Goal: Task Accomplishment & Management: Use online tool/utility

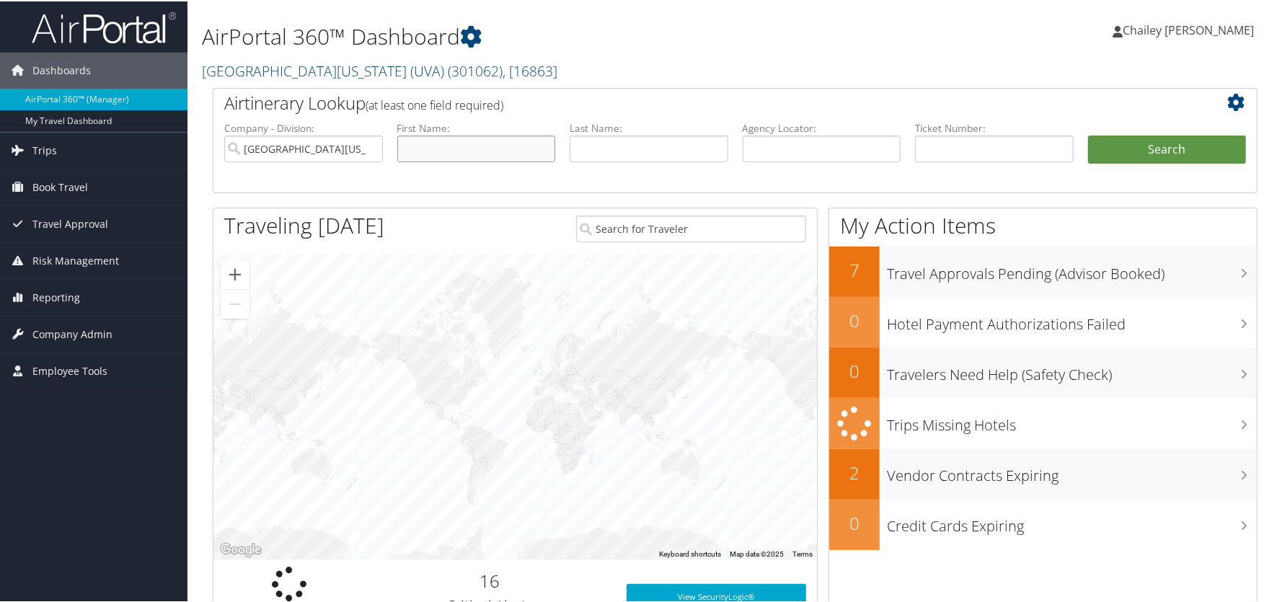
drag, startPoint x: 449, startPoint y: 145, endPoint x: 415, endPoint y: 152, distance: 35.4
click at [449, 145] on input "text" at bounding box center [476, 147] width 159 height 27
click at [450, 156] on input "Meria" at bounding box center [476, 147] width 159 height 27
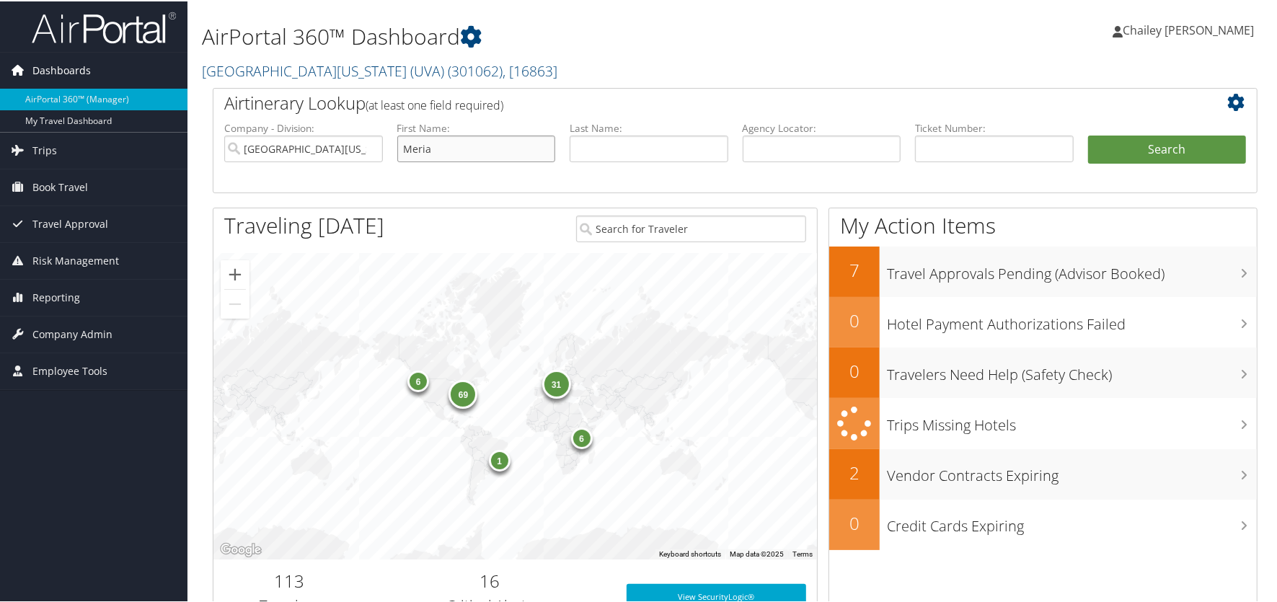
drag, startPoint x: 333, startPoint y: 113, endPoint x: 133, endPoint y: 77, distance: 203.0
click at [135, 77] on div "Dashboards AirPortal 360™ (Manager) My Travel Dashboard Trips Airtinerary® Look…" at bounding box center [641, 470] width 1283 height 940
type input "Meira"
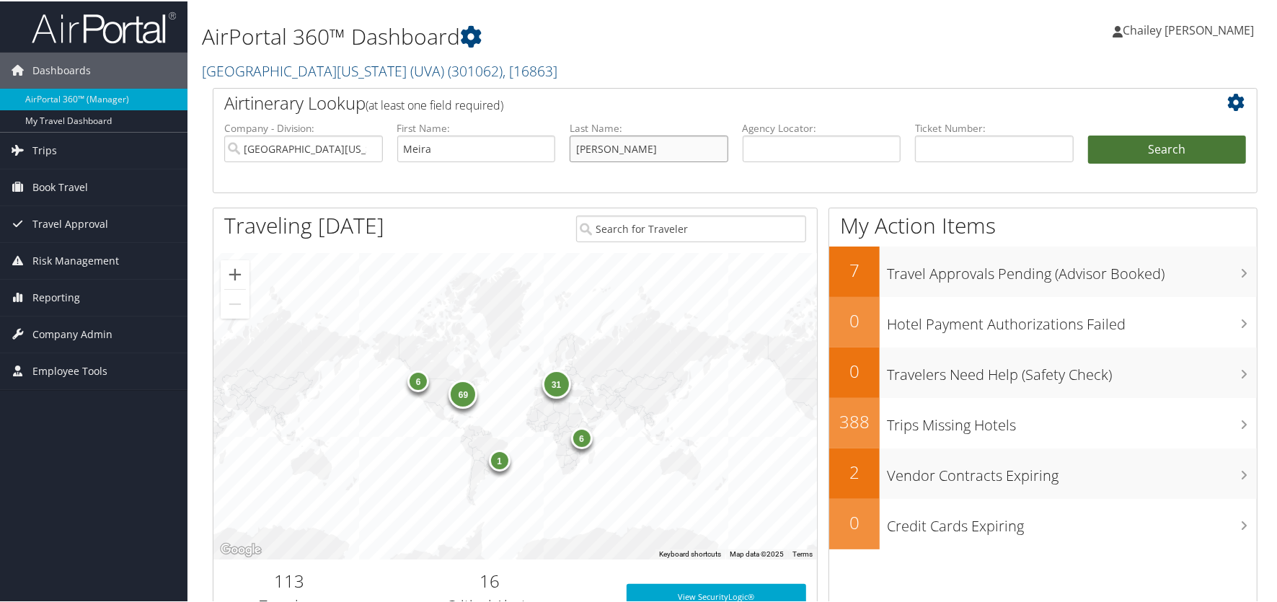
type input "[PERSON_NAME]"
click at [1149, 156] on button "Search" at bounding box center [1167, 148] width 159 height 29
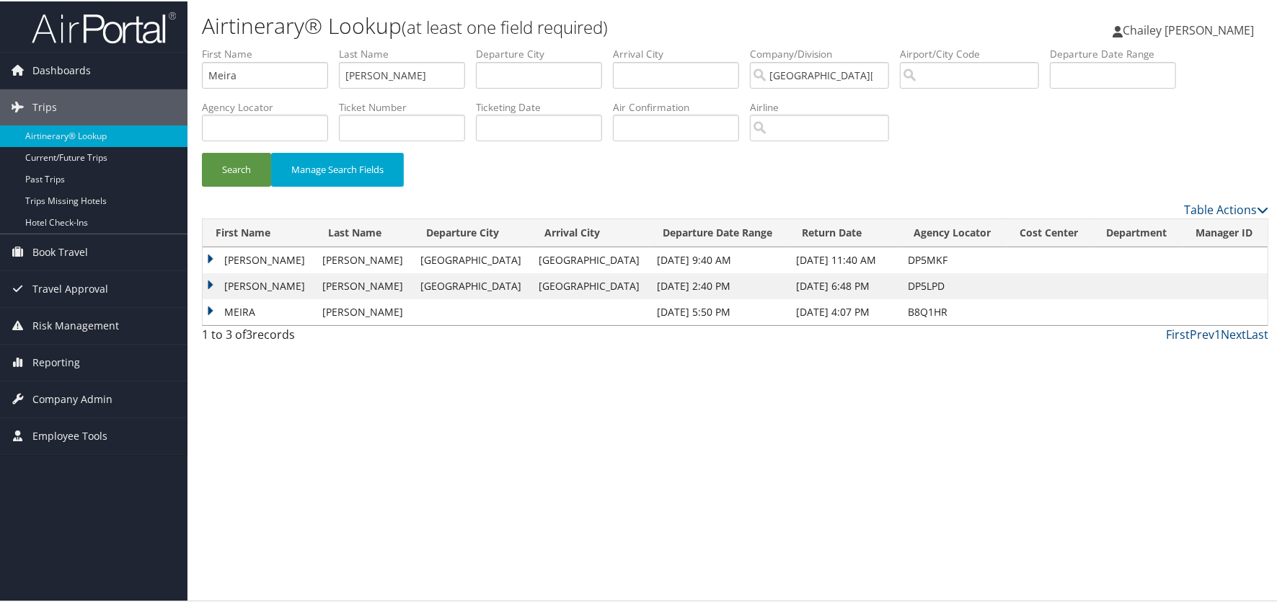
click at [207, 282] on td "[PERSON_NAME]" at bounding box center [259, 285] width 112 height 26
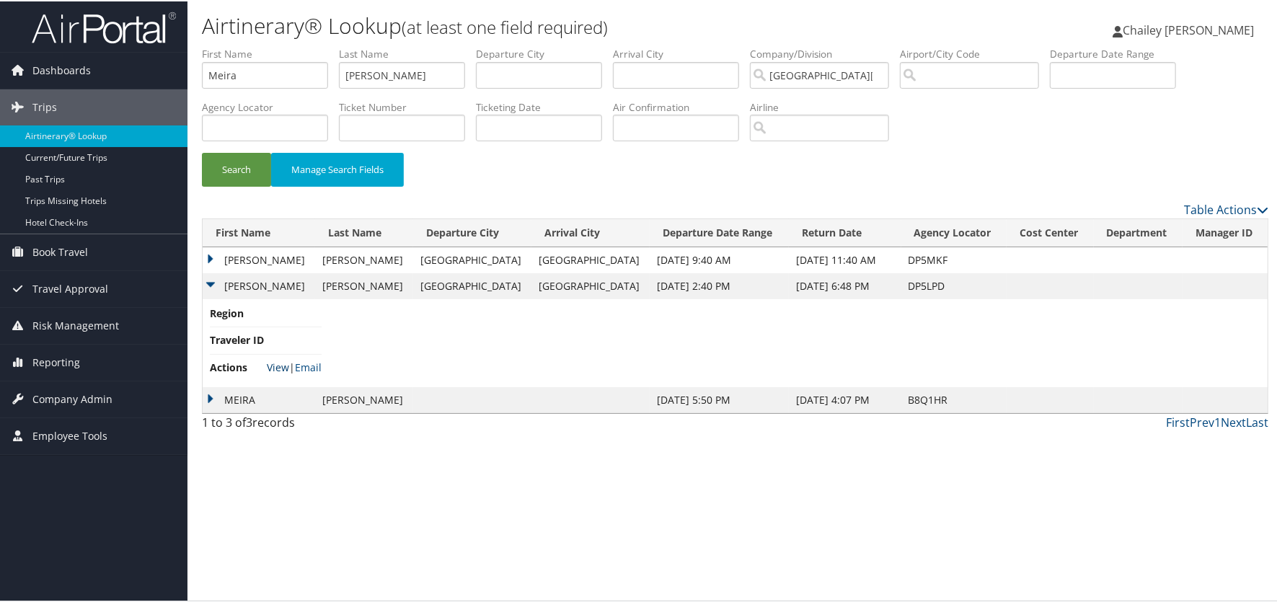
click at [281, 363] on link "View" at bounding box center [278, 366] width 22 height 14
click at [203, 257] on td "MEIRA ZIVA" at bounding box center [259, 259] width 112 height 26
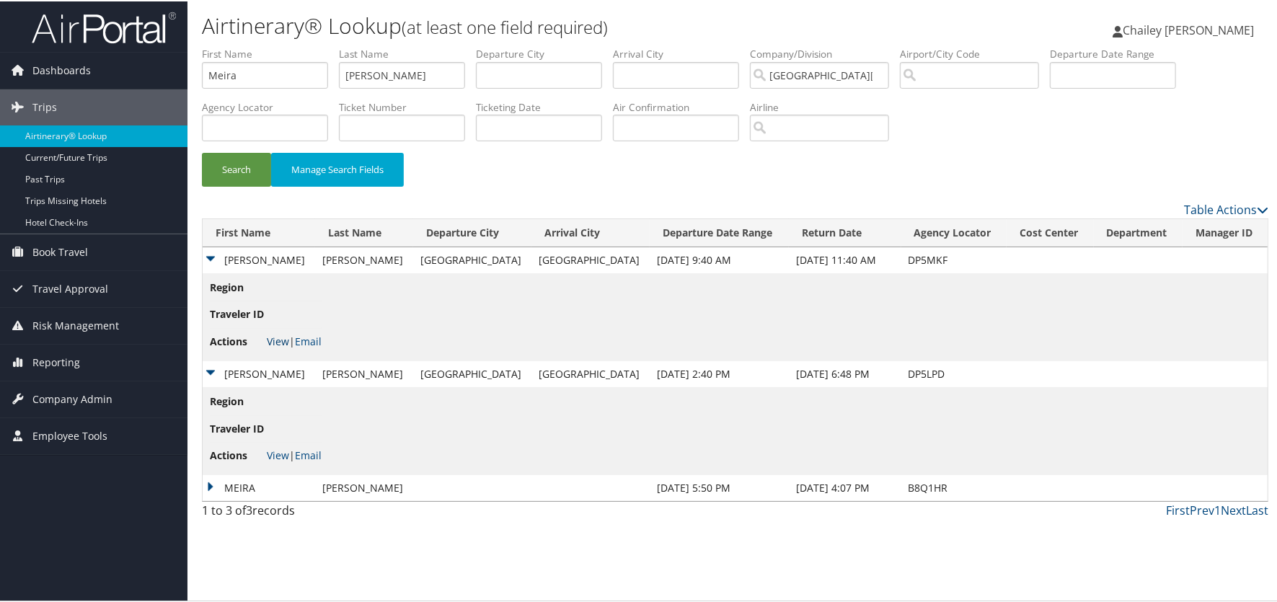
click at [274, 336] on link "View" at bounding box center [278, 340] width 22 height 14
click at [110, 22] on img at bounding box center [104, 26] width 144 height 34
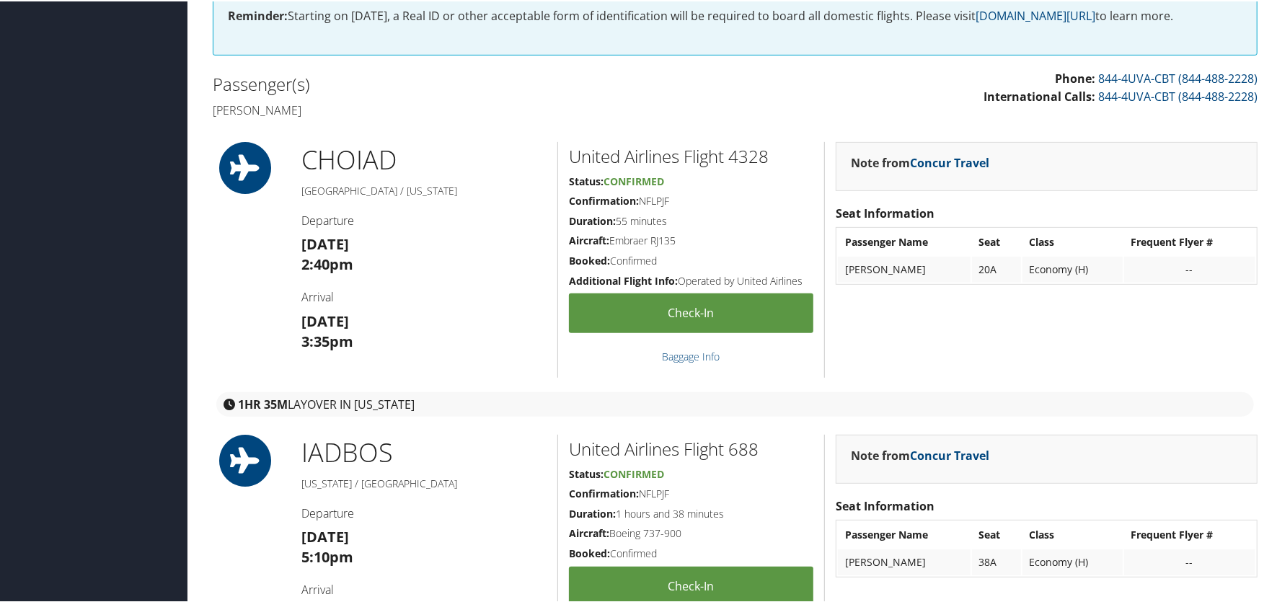
scroll to position [13, 0]
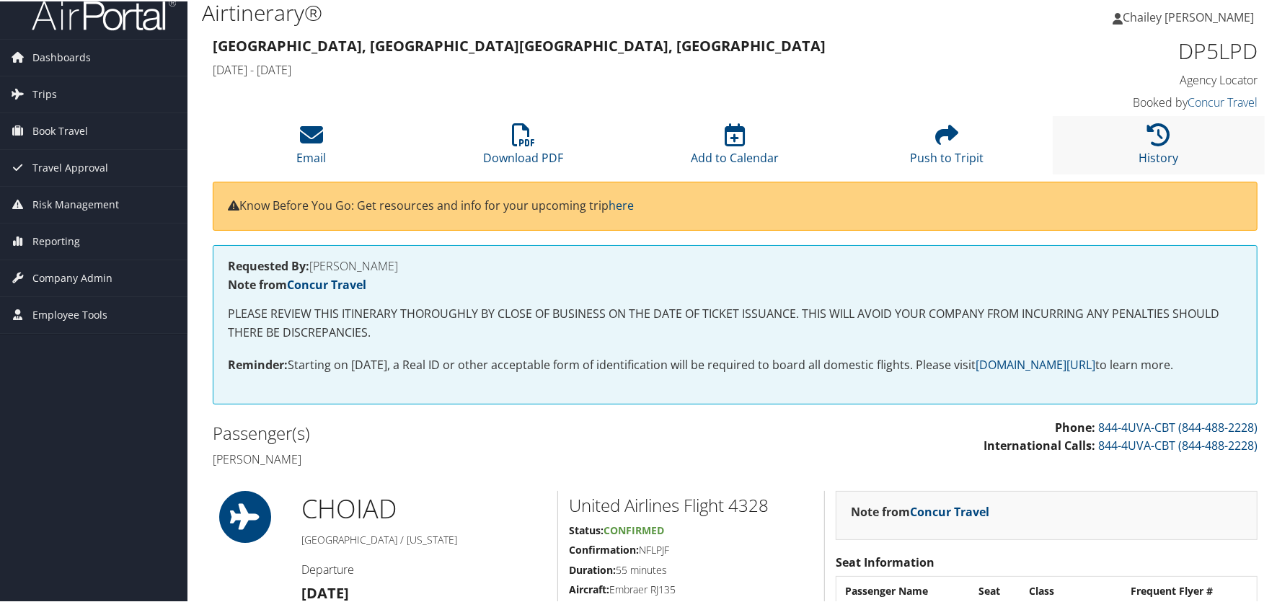
click at [1168, 136] on li "History" at bounding box center [1159, 144] width 212 height 58
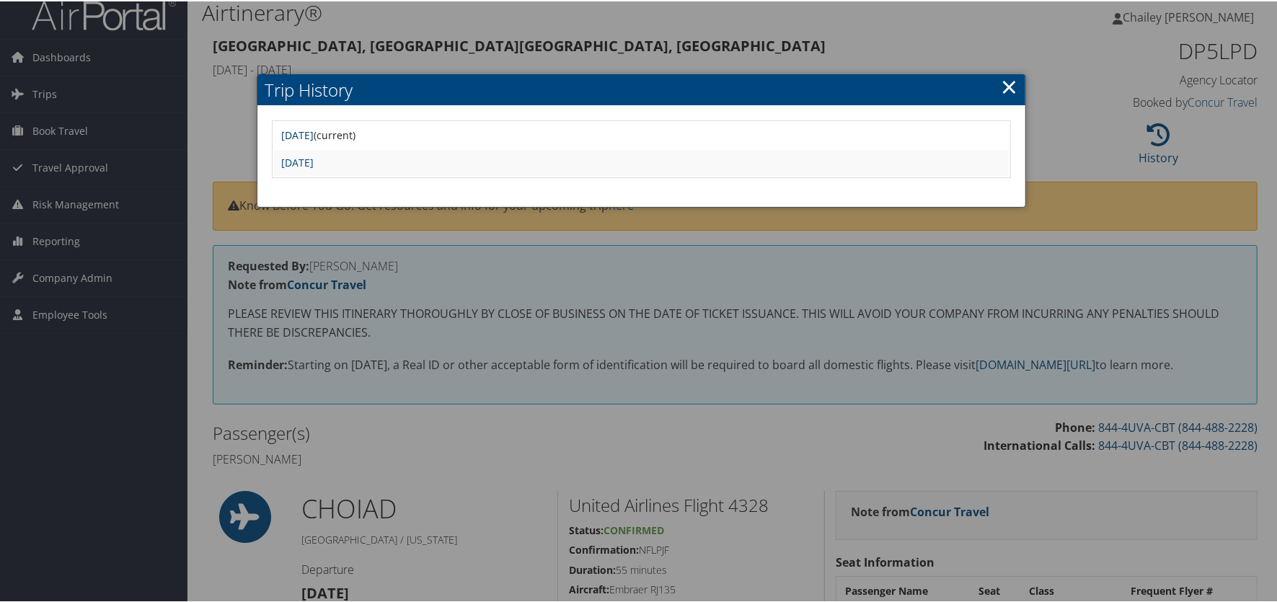
click at [314, 133] on link "Thu Oct 9 13:05:26 MDT 2025" at bounding box center [297, 134] width 32 height 14
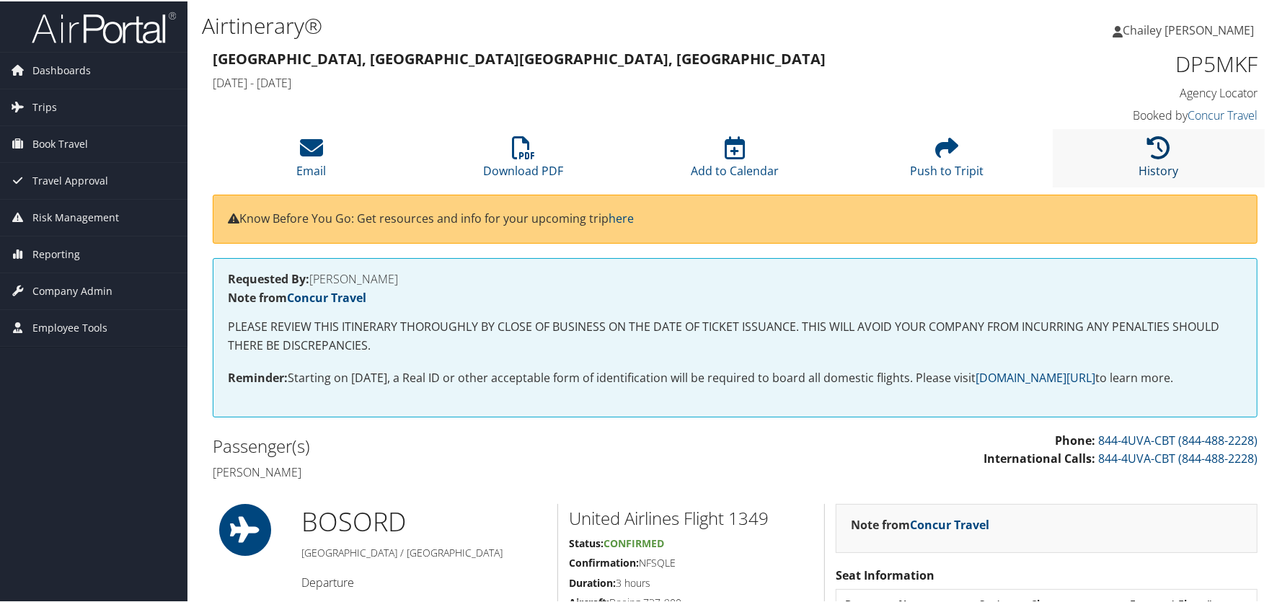
click at [1153, 148] on icon at bounding box center [1158, 146] width 23 height 23
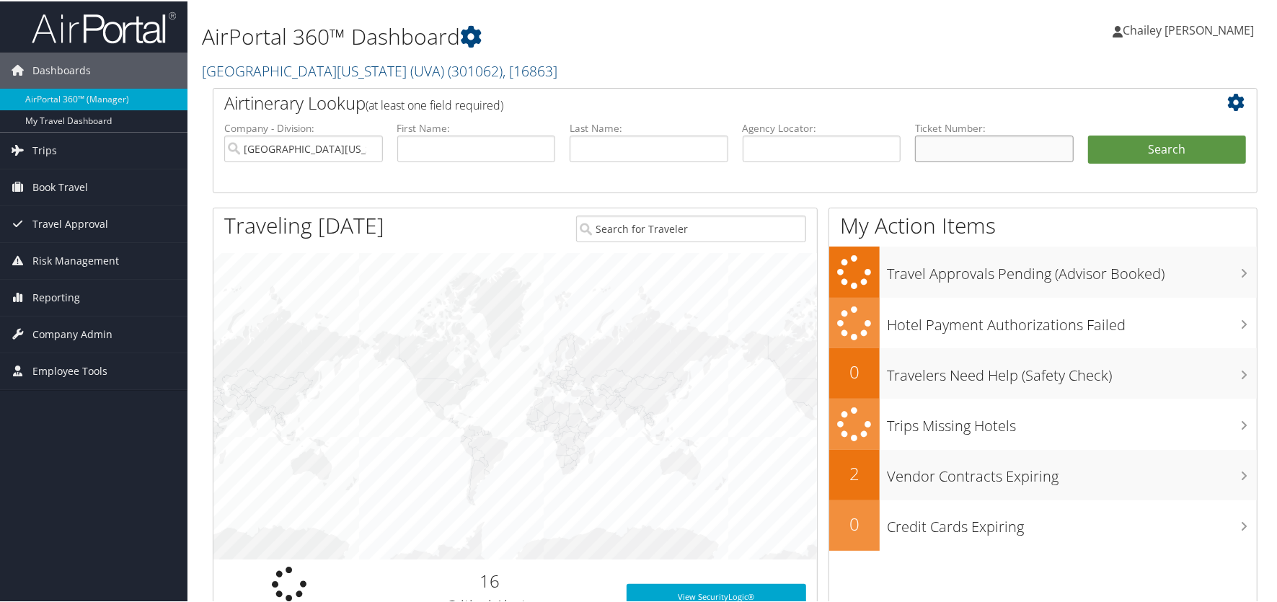
click at [958, 154] on input "text" at bounding box center [994, 147] width 159 height 27
click at [842, 148] on input "text" at bounding box center [822, 147] width 159 height 27
click at [857, 154] on input "text" at bounding box center [822, 147] width 159 height 27
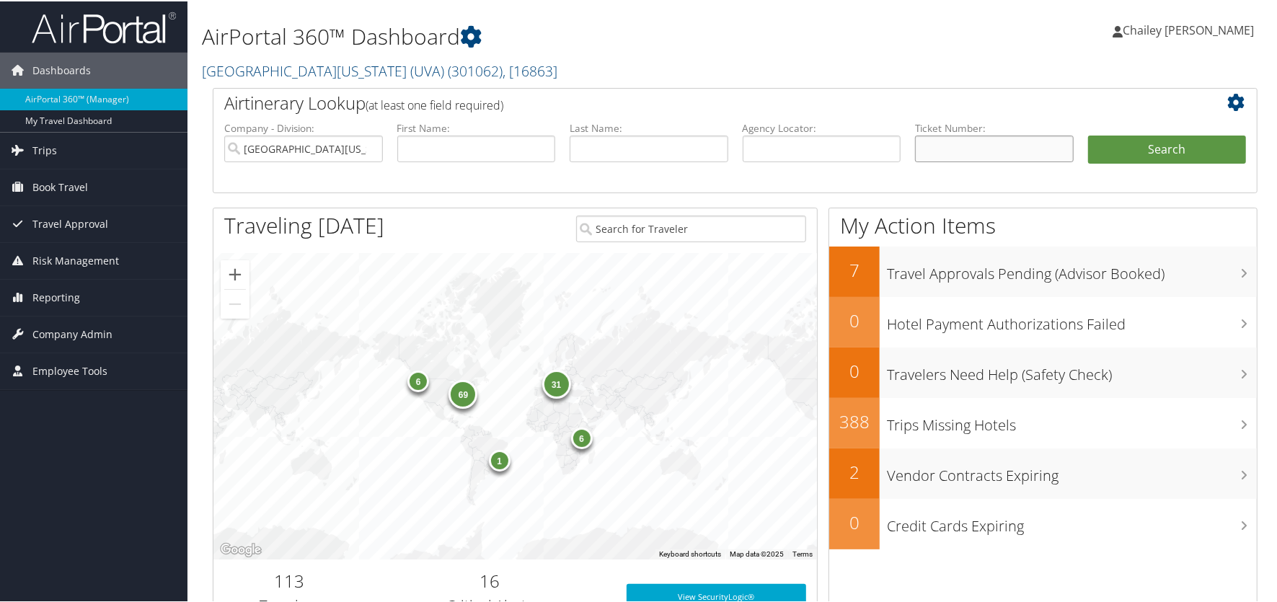
click at [927, 138] on input "text" at bounding box center [994, 147] width 159 height 27
click at [829, 148] on input "text" at bounding box center [822, 147] width 159 height 27
paste input "B8Q1HR"
type input "B8Q1HR"
click at [1143, 143] on button "Search" at bounding box center [1167, 148] width 159 height 29
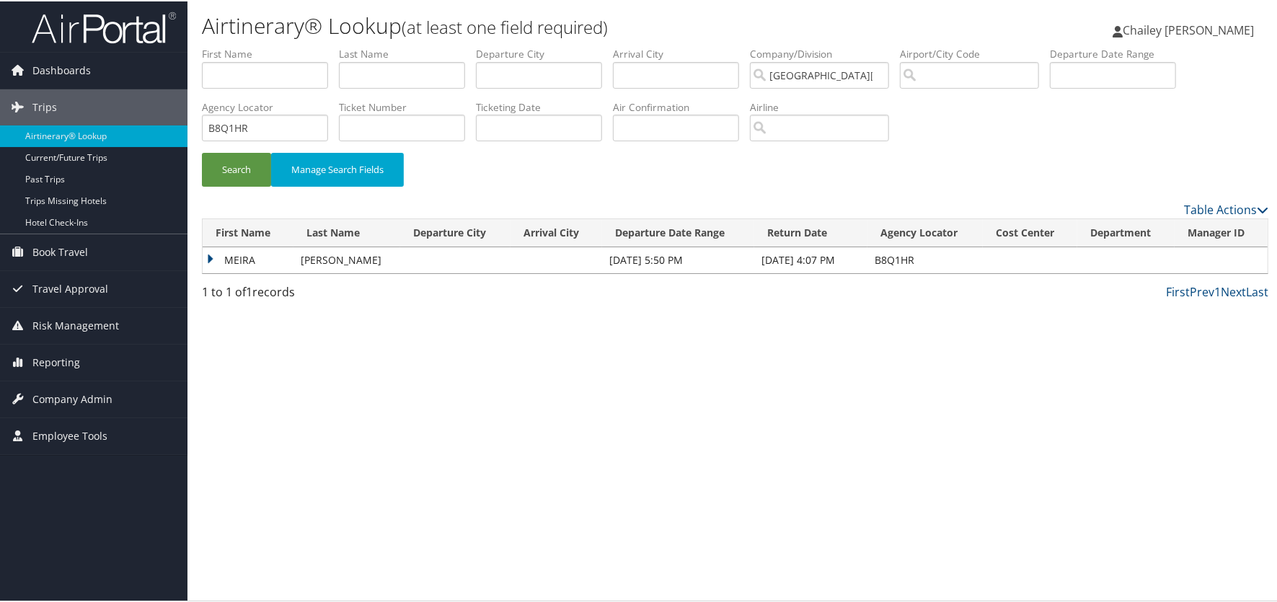
click at [209, 255] on td "MEIRA" at bounding box center [248, 259] width 91 height 26
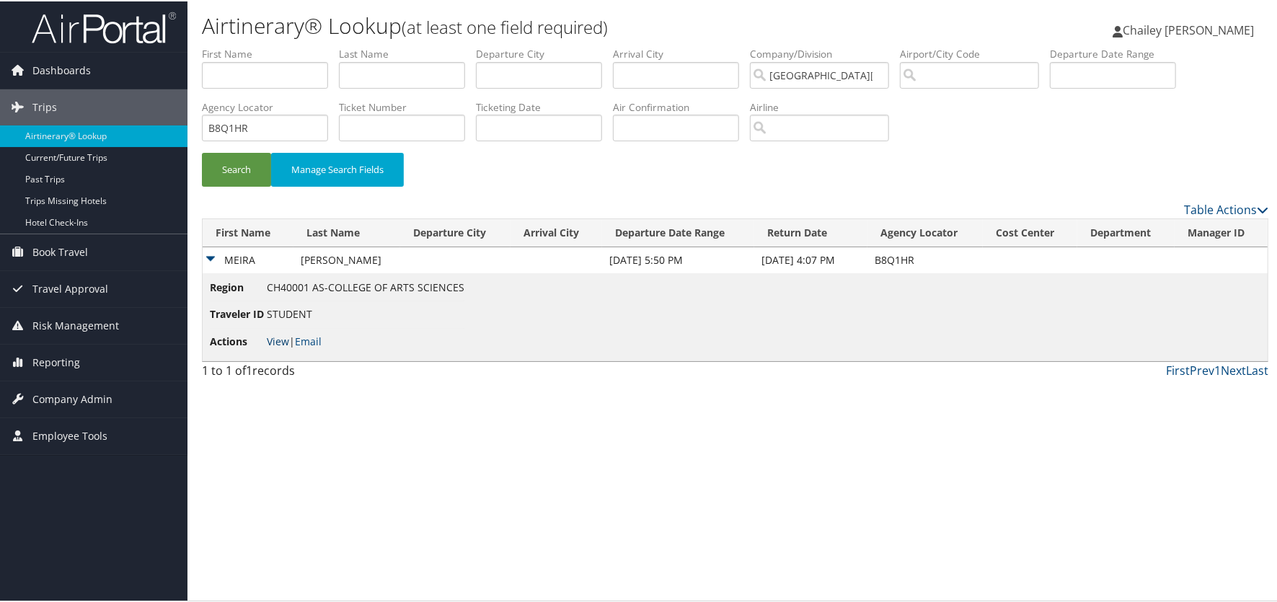
click at [280, 340] on link "View" at bounding box center [278, 340] width 22 height 14
click at [361, 125] on input "text" at bounding box center [402, 126] width 126 height 27
paste input "0167230920108"
type input "0167230920108"
click at [286, 128] on input "B8Q1HR" at bounding box center [265, 126] width 126 height 27
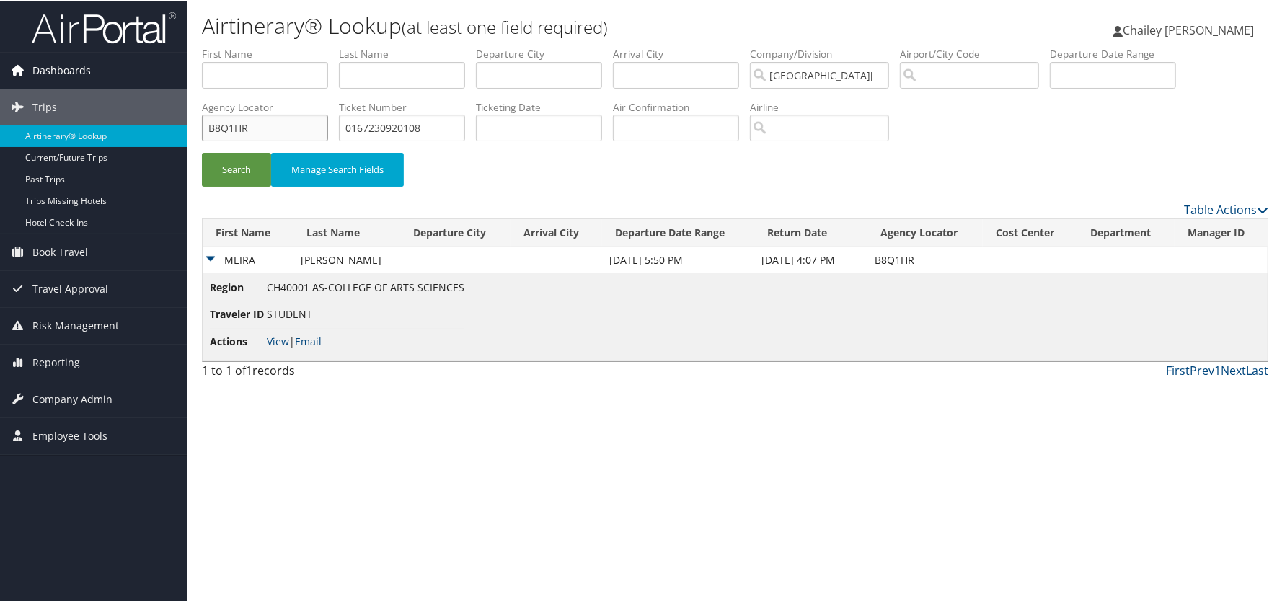
drag, startPoint x: 282, startPoint y: 125, endPoint x: 18, endPoint y: 75, distance: 268.7
click at [1, 70] on div "Dashboards AirPortal 360™ (Manager) My Travel Dashboard Trips Airtinerary® Look…" at bounding box center [641, 301] width 1283 height 602
click at [255, 168] on button "Search" at bounding box center [236, 168] width 69 height 34
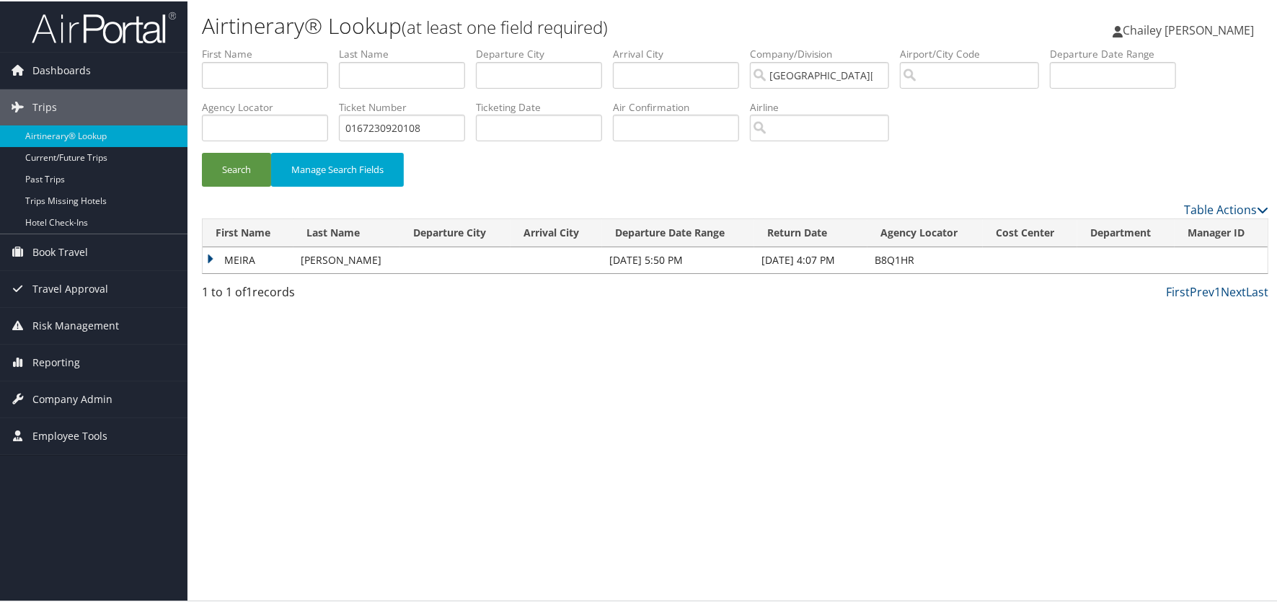
click at [209, 256] on td "MEIRA" at bounding box center [248, 259] width 91 height 26
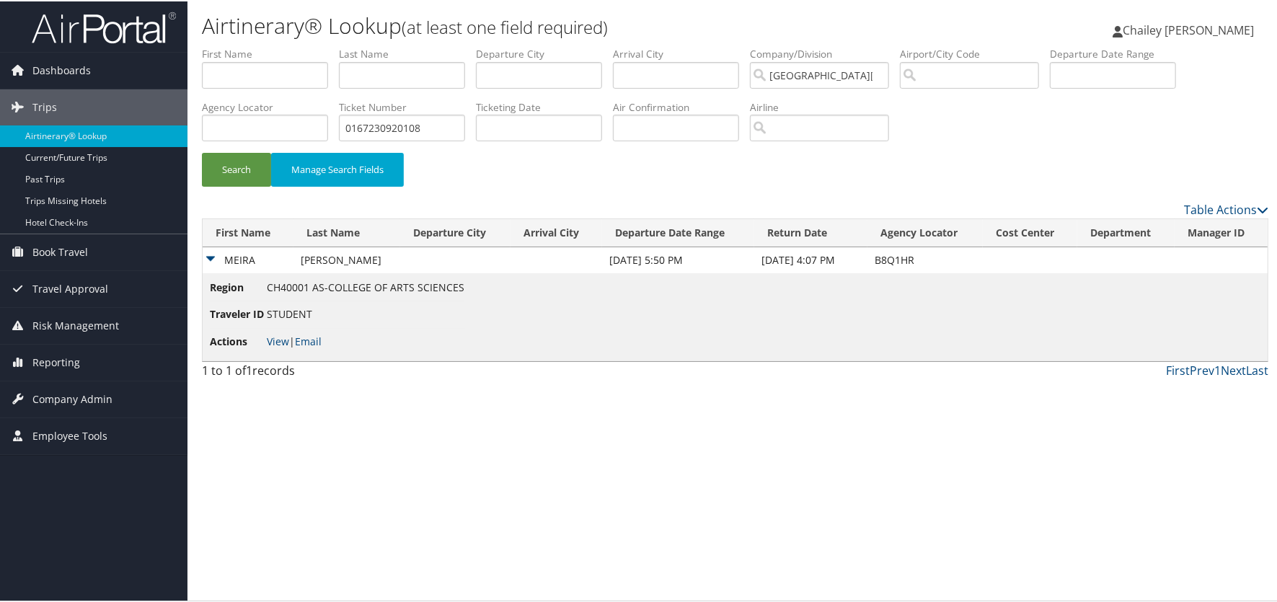
click at [270, 330] on li "Actions View | Email" at bounding box center [337, 340] width 255 height 26
click at [279, 337] on link "View" at bounding box center [278, 340] width 22 height 14
click at [453, 126] on input "0167230920108" at bounding box center [402, 126] width 126 height 27
drag, startPoint x: 454, startPoint y: 125, endPoint x: 349, endPoint y: 142, distance: 105.9
click at [349, 142] on li "Ticket Number 0167230920108" at bounding box center [407, 125] width 137 height 53
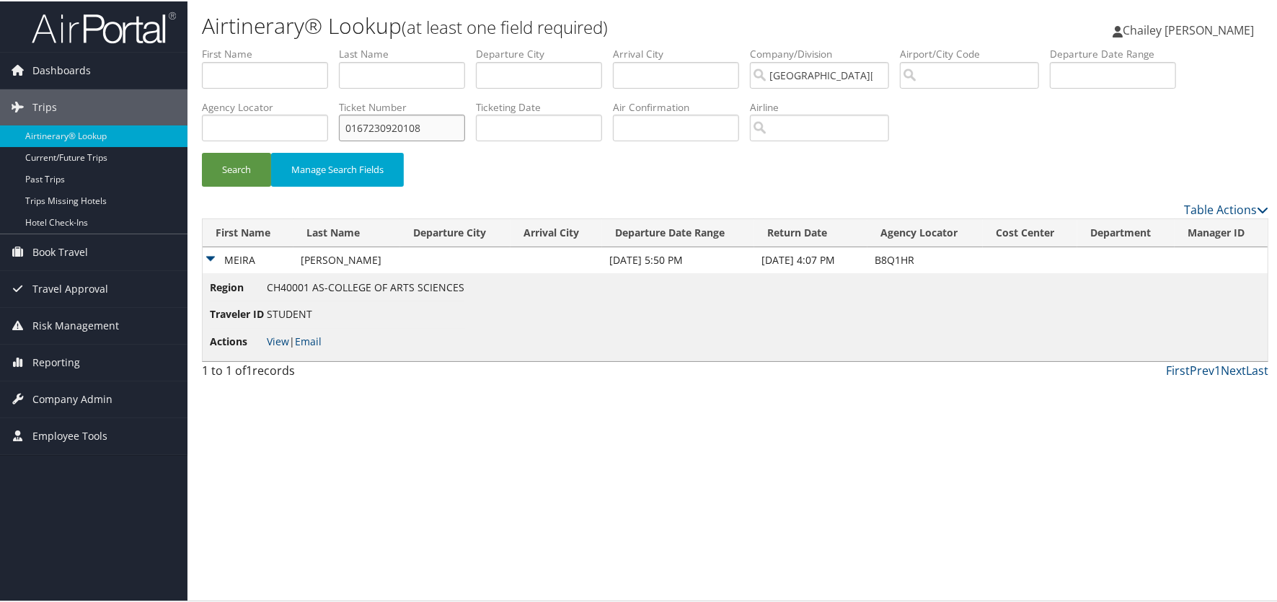
paste input "440221"
type input "0167230440221"
click at [237, 164] on button "Search" at bounding box center [236, 168] width 69 height 34
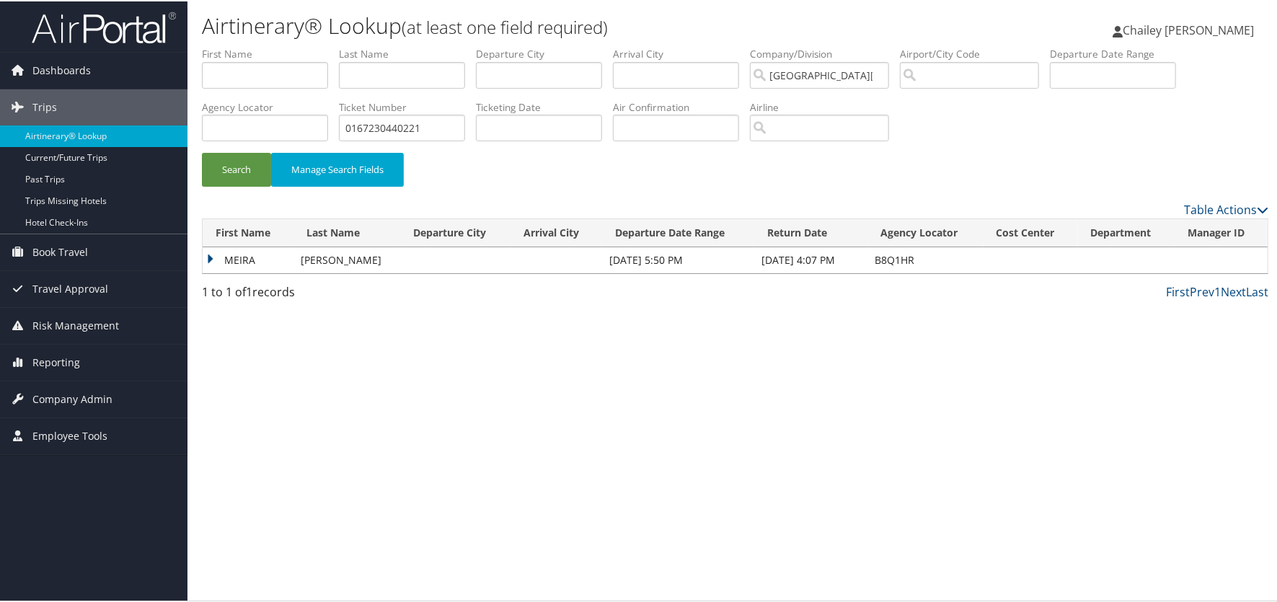
click at [213, 254] on td "MEIRA" at bounding box center [248, 259] width 91 height 26
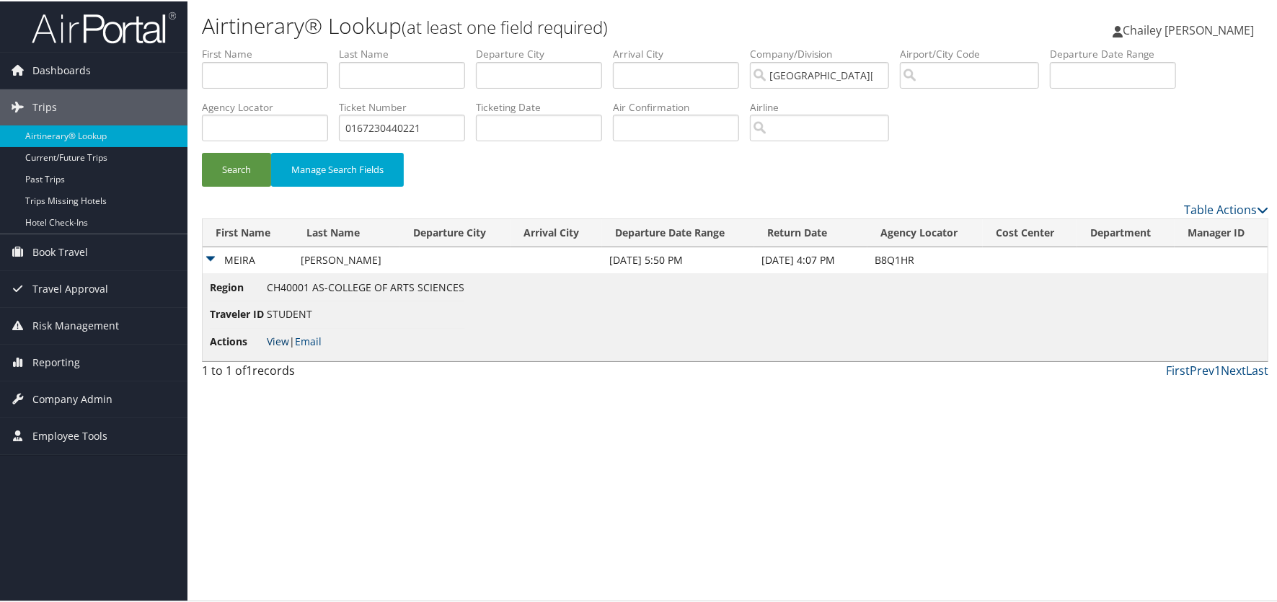
click at [276, 343] on link "View" at bounding box center [278, 340] width 22 height 14
click at [85, 247] on span "Book Travel" at bounding box center [60, 251] width 56 height 36
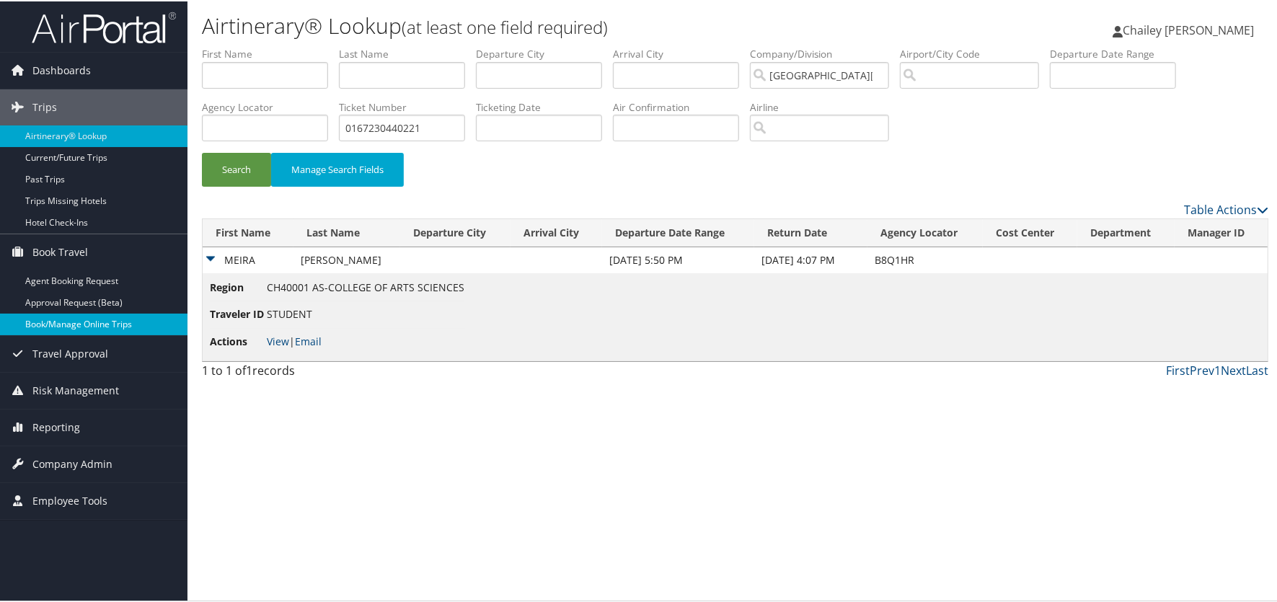
click at [81, 327] on link "Book/Manage Online Trips" at bounding box center [93, 323] width 187 height 22
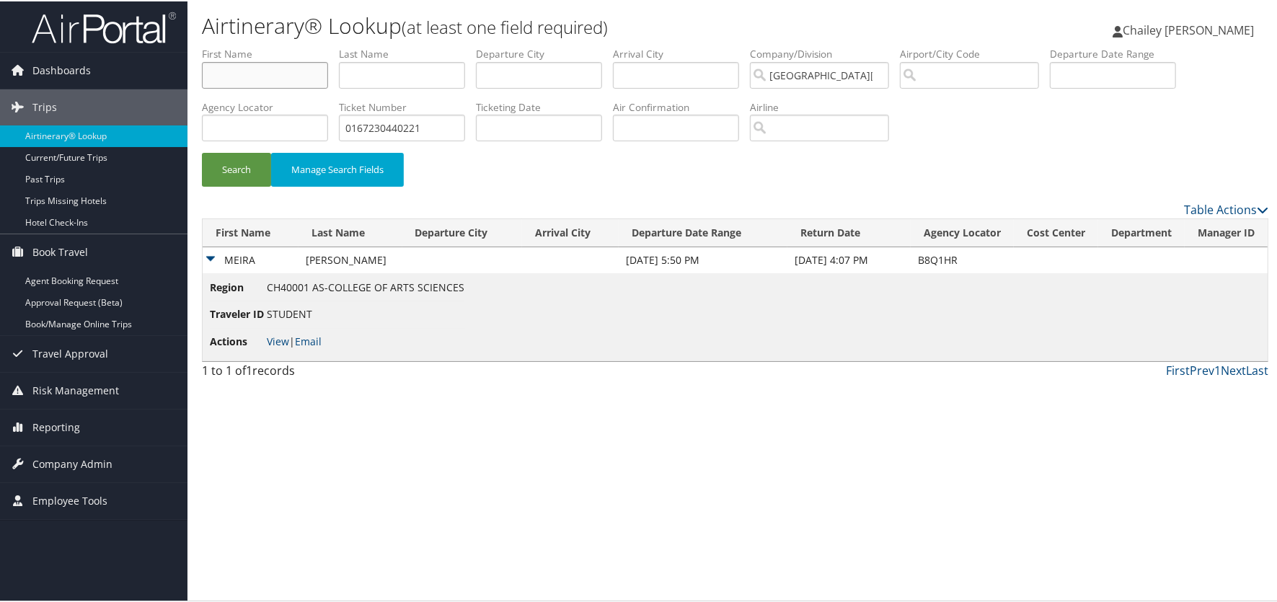
click at [248, 71] on input "text" at bounding box center [265, 74] width 126 height 27
drag, startPoint x: 261, startPoint y: 63, endPoint x: 258, endPoint y: 74, distance: 11.2
click at [261, 63] on input "Meria" at bounding box center [265, 74] width 126 height 27
drag, startPoint x: 168, startPoint y: 61, endPoint x: -141, endPoint y: 19, distance: 312.2
click at [0, 19] on html "Menu Dashboards ► AirPortal 360™ (Manager) My Travel Dashboard Trips ► Airtiner…" at bounding box center [641, 301] width 1283 height 602
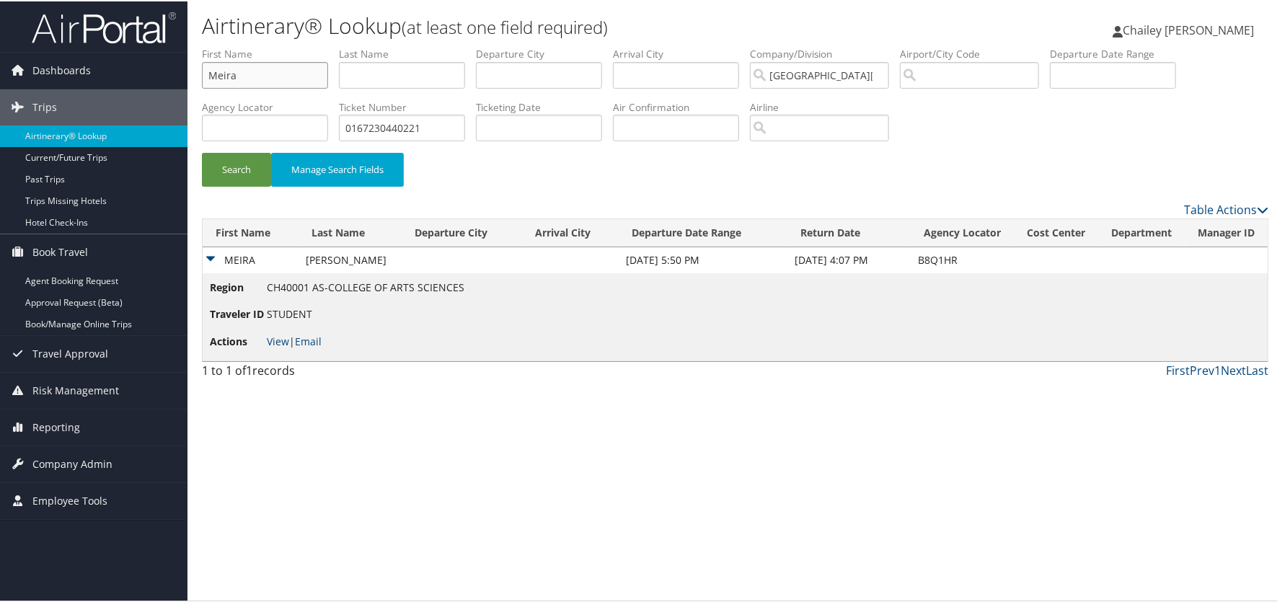
type input "Meira"
type input "Kensky"
drag, startPoint x: 224, startPoint y: 110, endPoint x: 54, endPoint y: 93, distance: 170.3
click at [58, 111] on div "Dashboards AirPortal 360™ (Manager) My Travel Dashboard Trips Airtinerary® Look…" at bounding box center [641, 301] width 1283 height 602
click at [255, 160] on button "Search" at bounding box center [236, 168] width 69 height 34
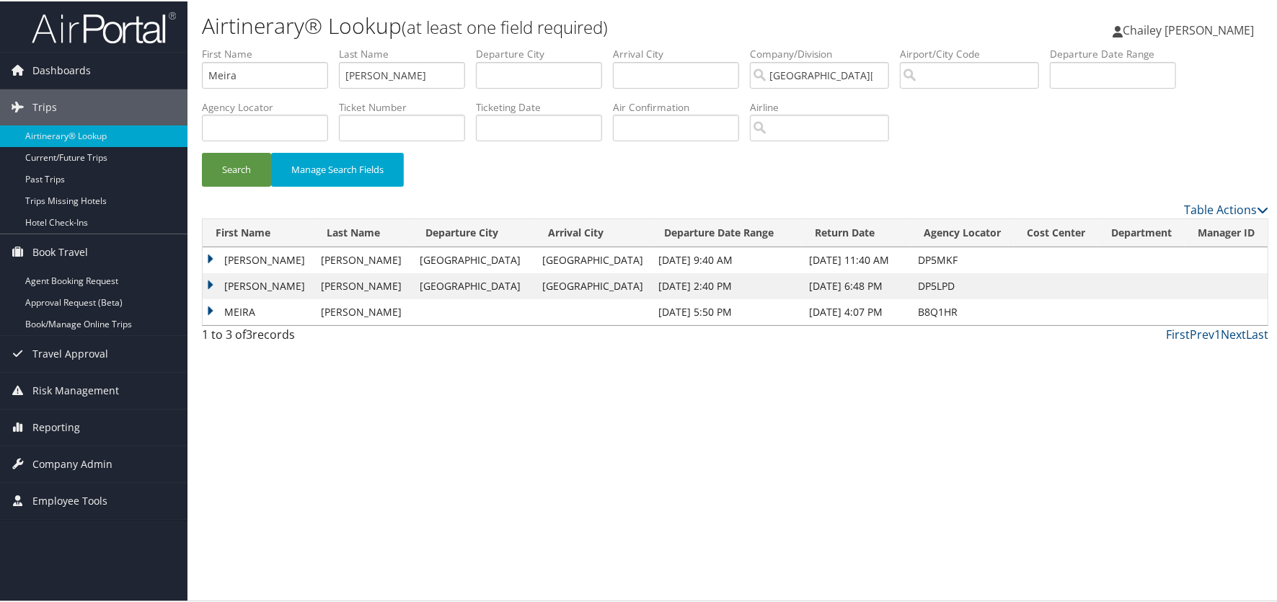
click at [211, 283] on td "MEIRA ZIVA" at bounding box center [258, 285] width 111 height 26
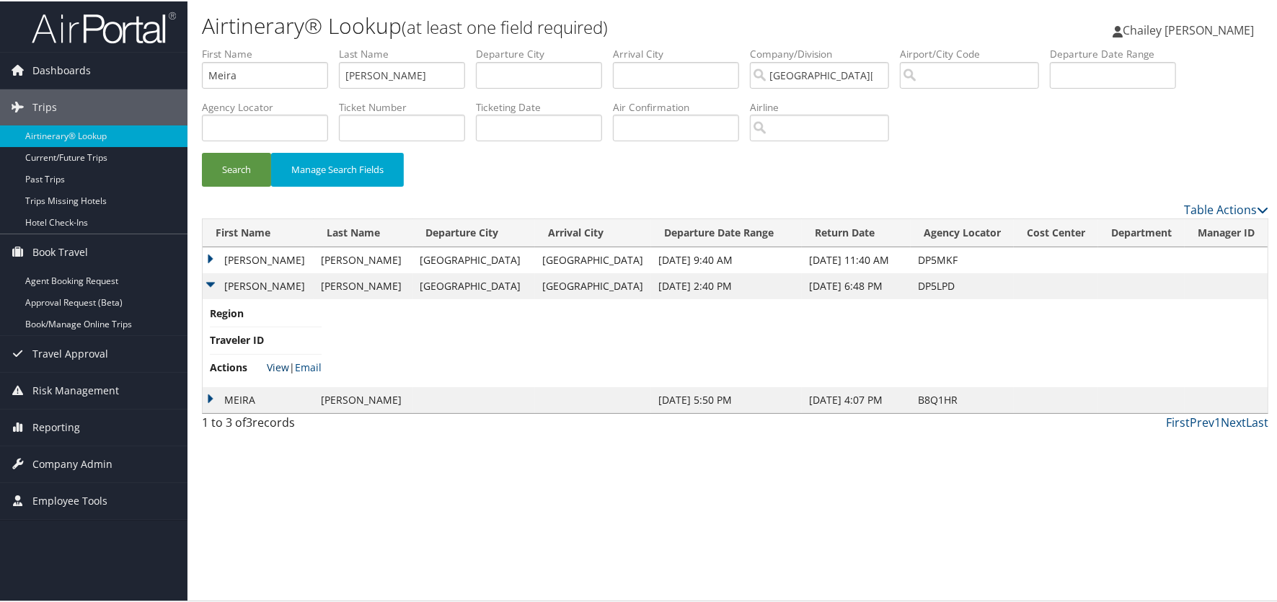
click at [283, 364] on link "View" at bounding box center [278, 366] width 22 height 14
click at [207, 255] on td "MEIRA ZIVA" at bounding box center [258, 259] width 111 height 26
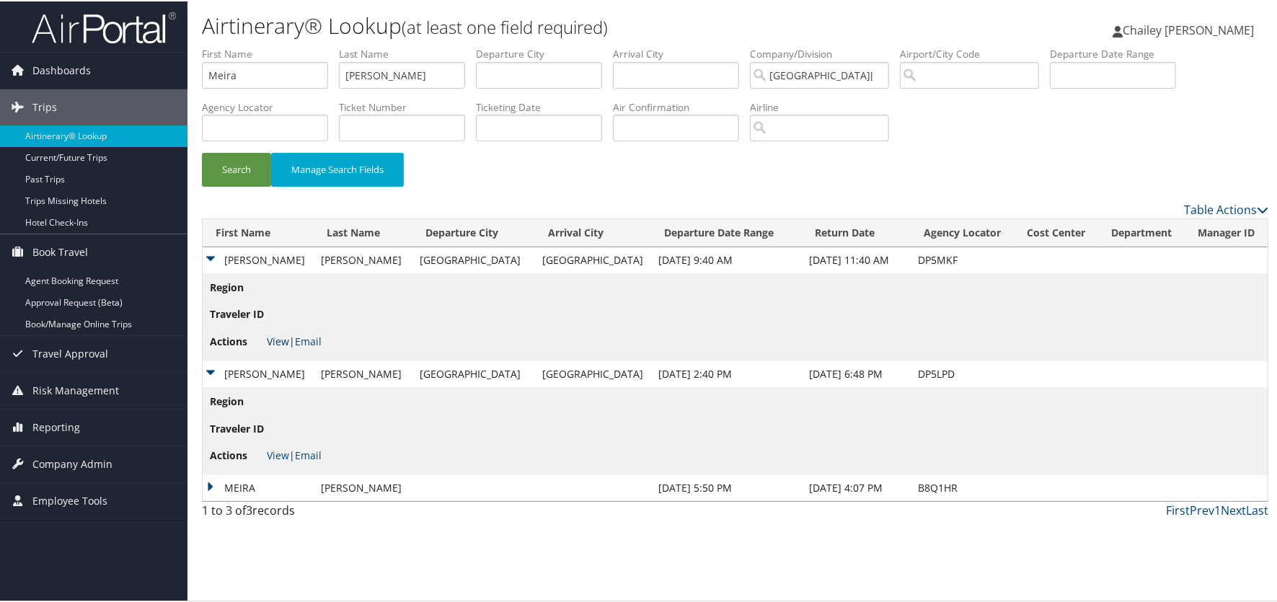
click at [286, 345] on link "View" at bounding box center [278, 340] width 22 height 14
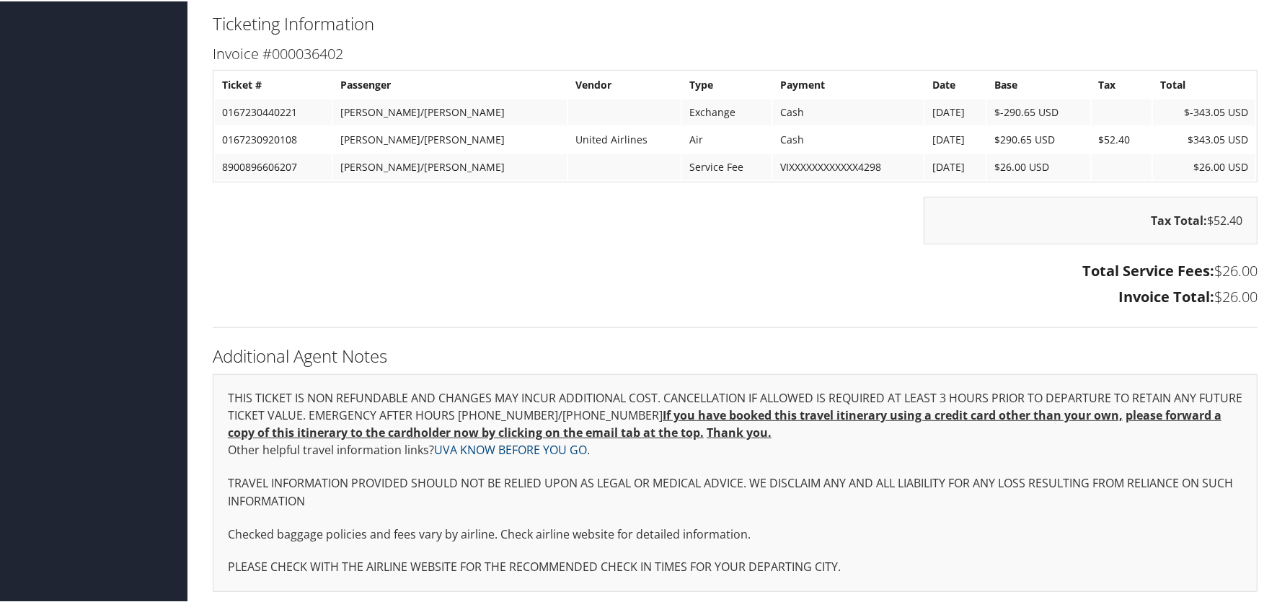
scroll to position [478, 0]
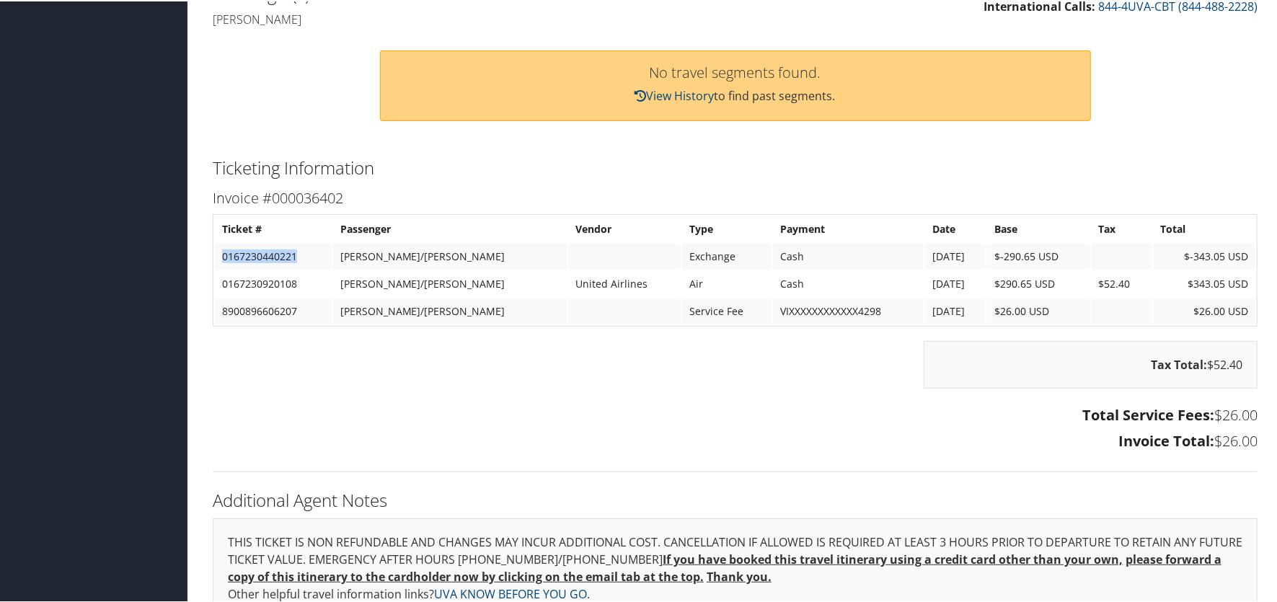
drag, startPoint x: 300, startPoint y: 255, endPoint x: 216, endPoint y: 257, distance: 84.4
click at [216, 257] on td "0167230440221" at bounding box center [273, 255] width 117 height 26
copy td "0167230440221"
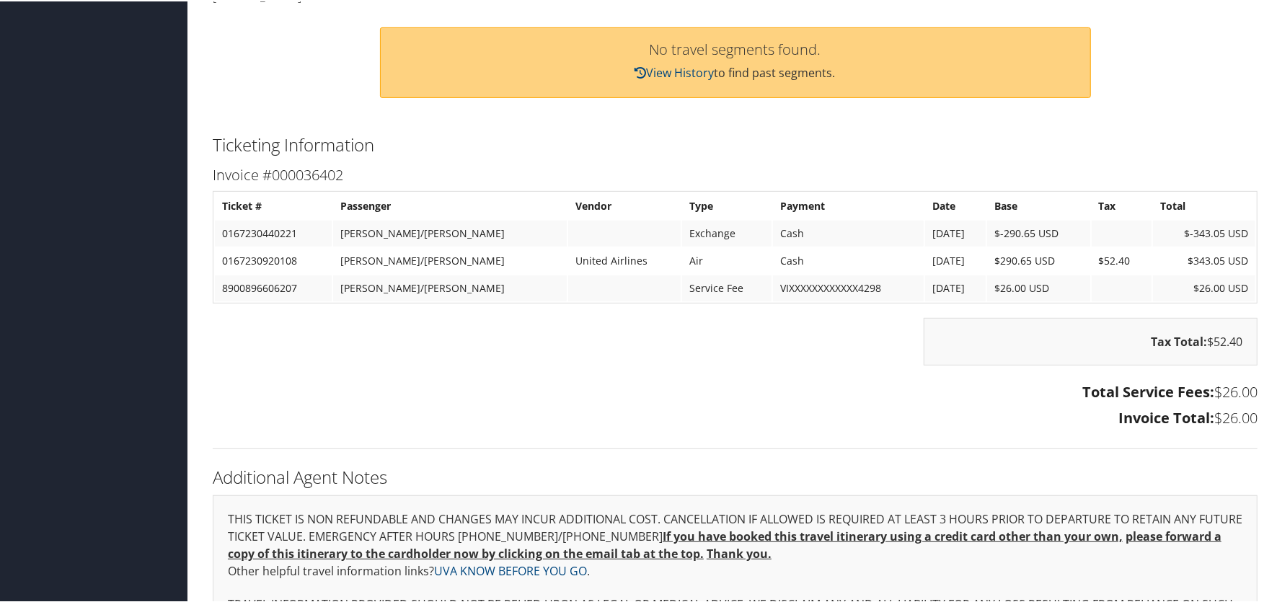
scroll to position [622, 0]
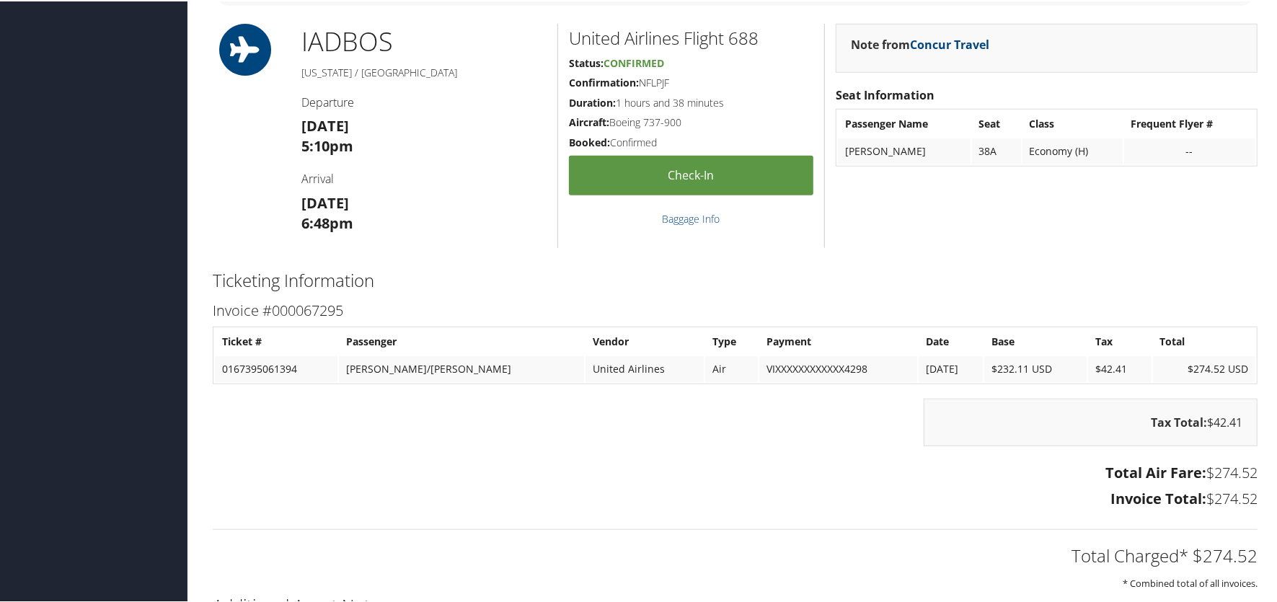
scroll to position [865, 0]
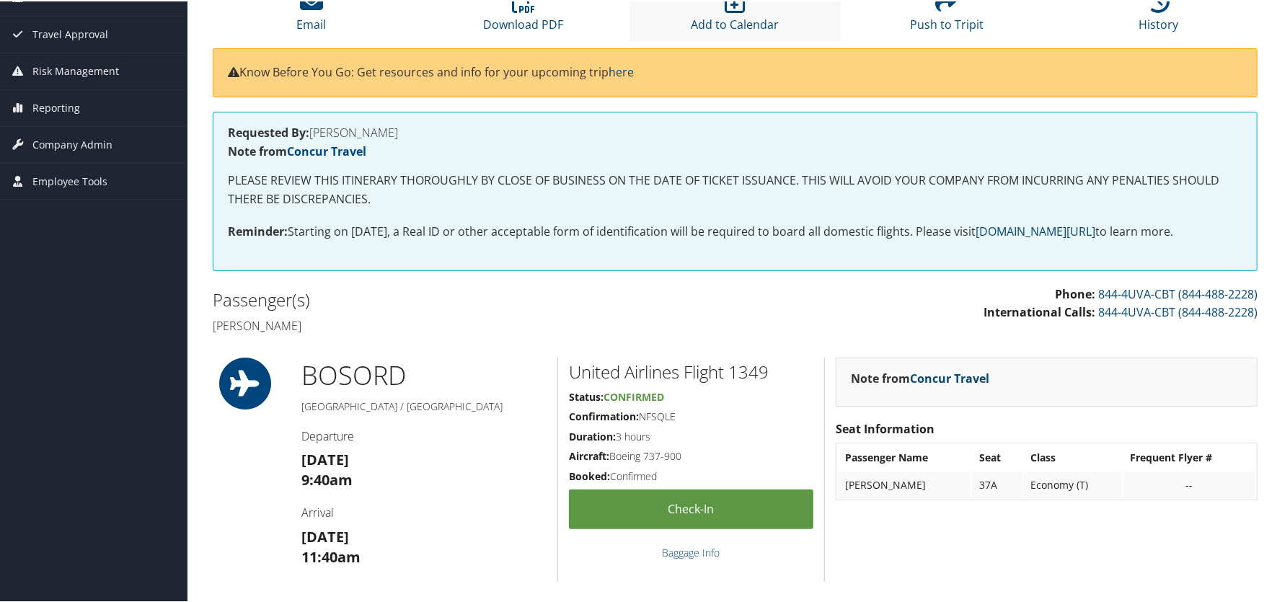
scroll to position [143, 0]
